Goal: Find specific page/section: Find specific page/section

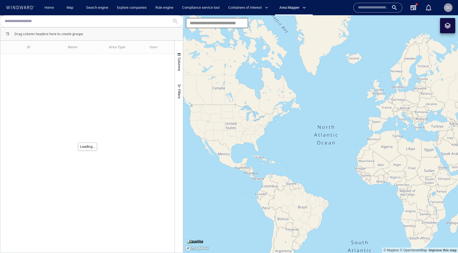
click at [46, 21] on input "text" at bounding box center [87, 21] width 165 height 8
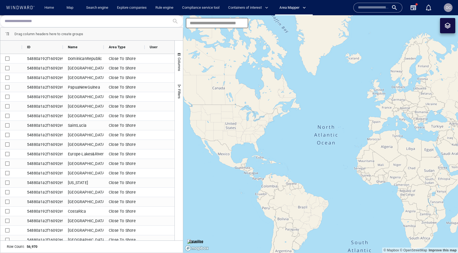
click at [77, 23] on input "text" at bounding box center [87, 21] width 165 height 8
click at [54, 22] on input "text" at bounding box center [87, 21] width 165 height 8
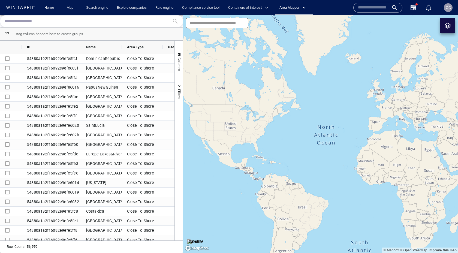
drag, startPoint x: 63, startPoint y: 46, endPoint x: 83, endPoint y: 46, distance: 20.4
click at [82, 46] on div at bounding box center [81, 47] width 2 height 13
click at [59, 23] on input "text" at bounding box center [87, 21] width 165 height 8
click at [34, 19] on input "text" at bounding box center [87, 21] width 165 height 8
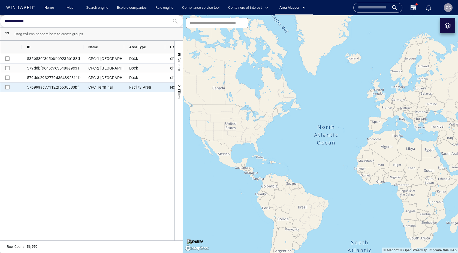
type input "**********"
click at [65, 87] on div "57b99aac771122fb638880bf" at bounding box center [52, 87] width 61 height 9
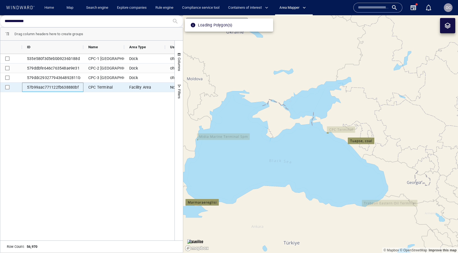
click at [58, 88] on div "57b99aac771122fb638880bf" at bounding box center [52, 87] width 61 height 9
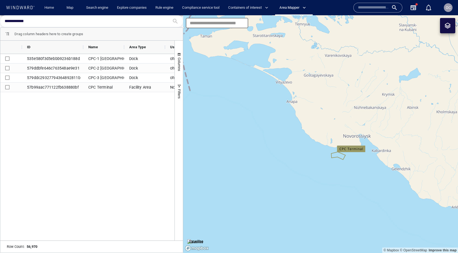
drag, startPoint x: 299, startPoint y: 156, endPoint x: 275, endPoint y: 149, distance: 25.5
click at [275, 149] on canvas "Map" at bounding box center [320, 134] width 275 height 238
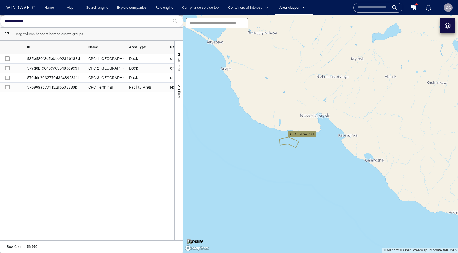
click at [286, 152] on canvas "Map" at bounding box center [320, 134] width 275 height 238
